Goal: Navigation & Orientation: Understand site structure

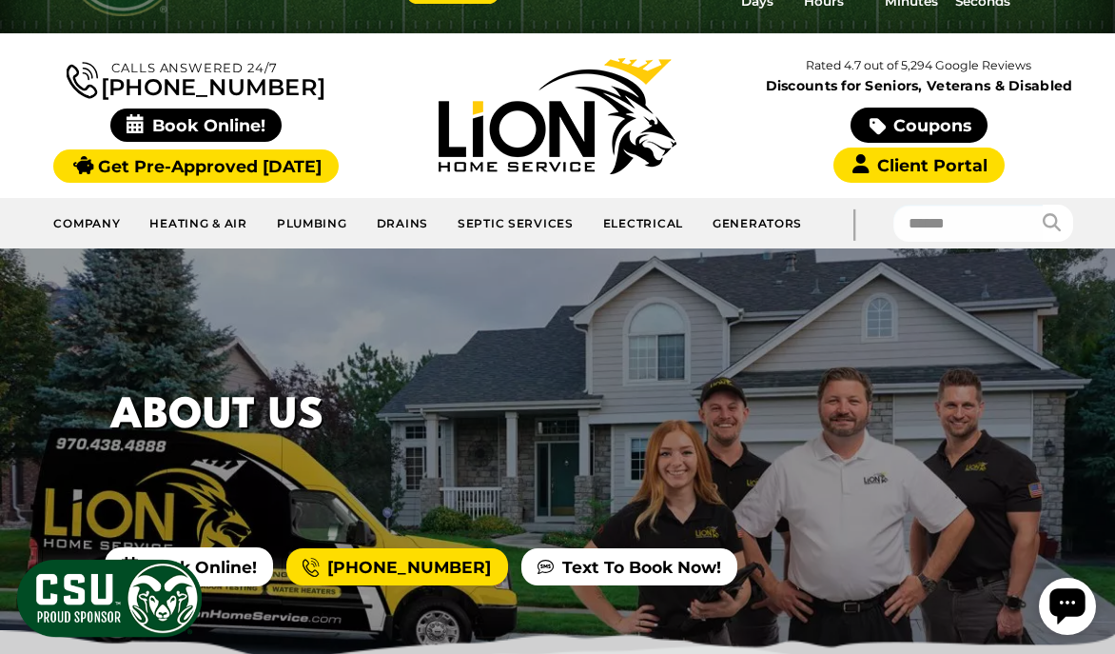
scroll to position [114, 0]
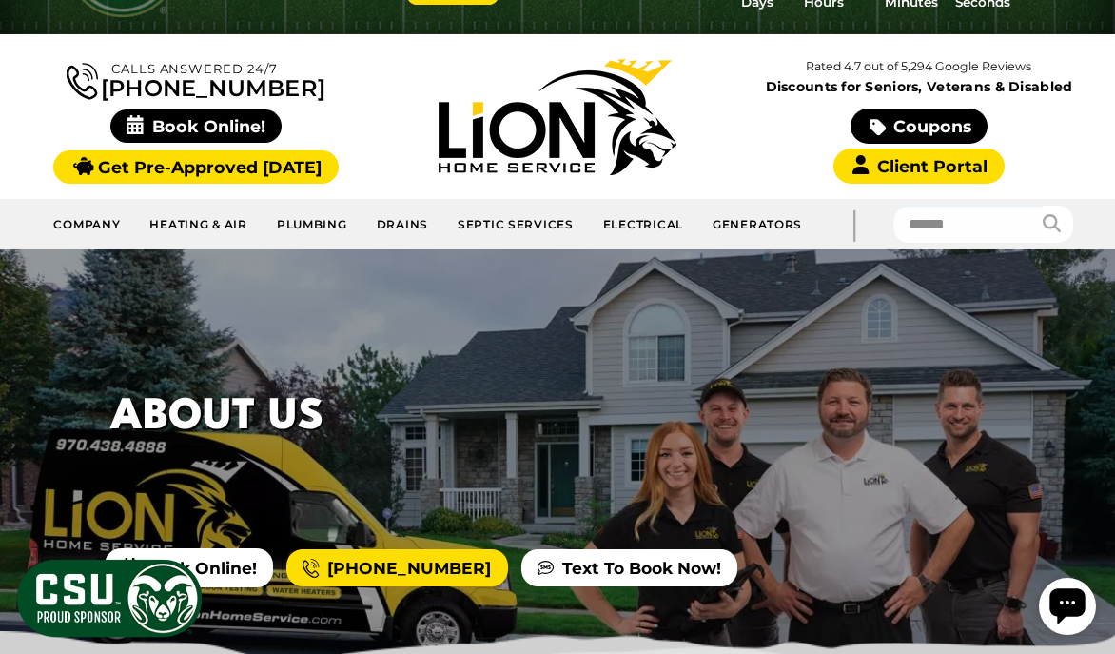
click at [531, 112] on img at bounding box center [558, 117] width 238 height 116
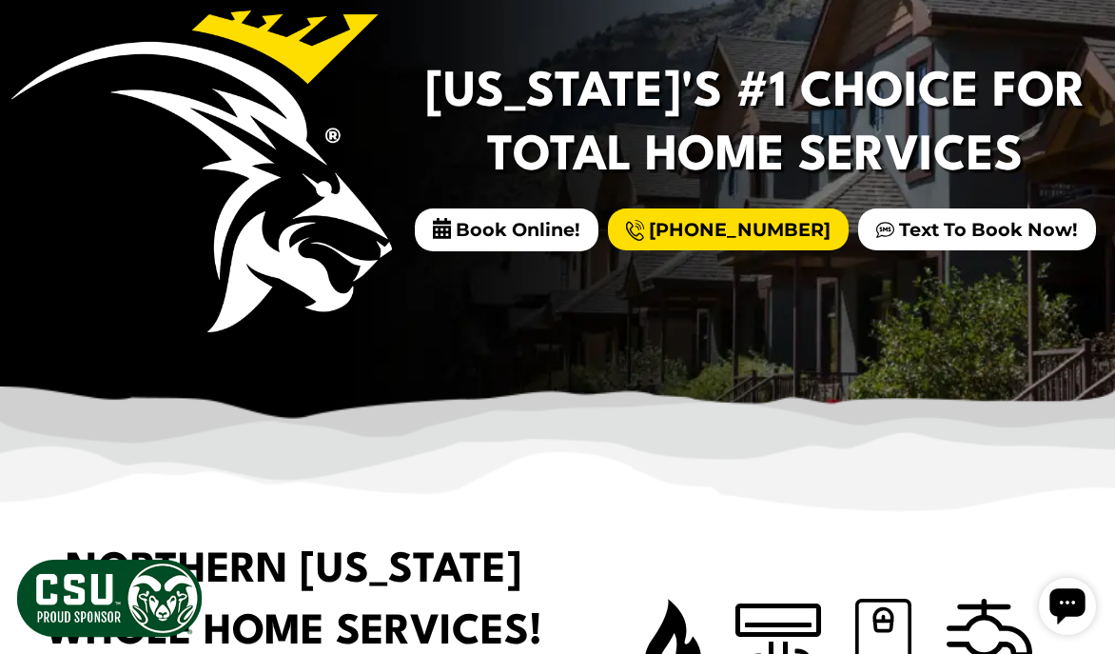
click at [546, 305] on div "Colorado's #1 Choice For Total Home Services Book Online! (970) 368-9632 Text T…" at bounding box center [557, 186] width 1115 height 533
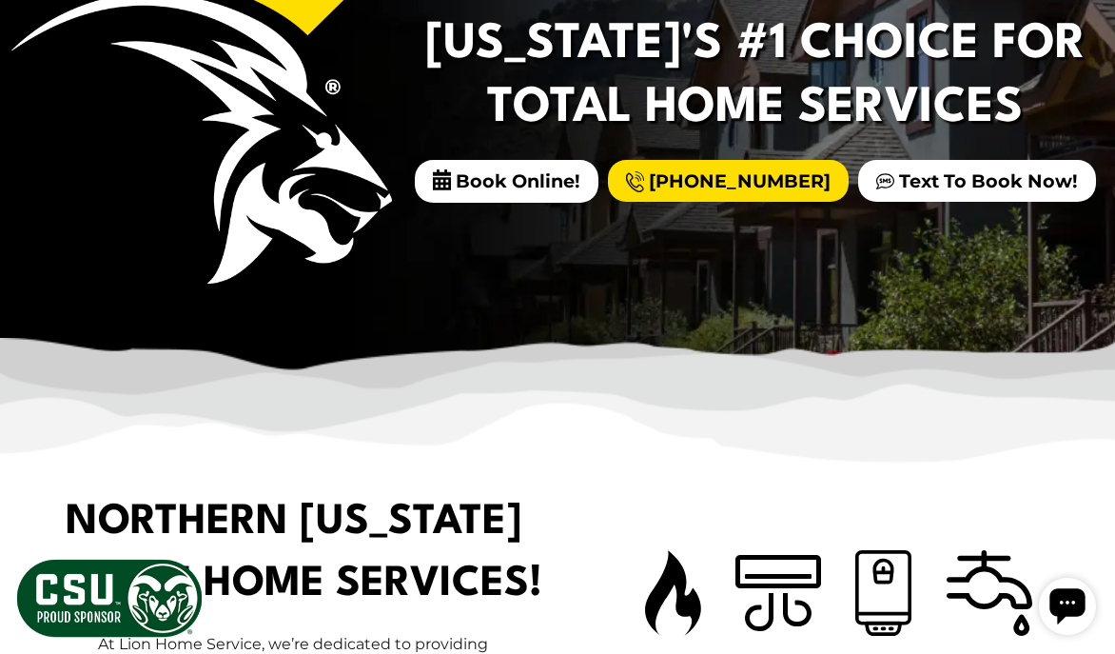
scroll to position [503, 0]
